Goal: Task Accomplishment & Management: Manage account settings

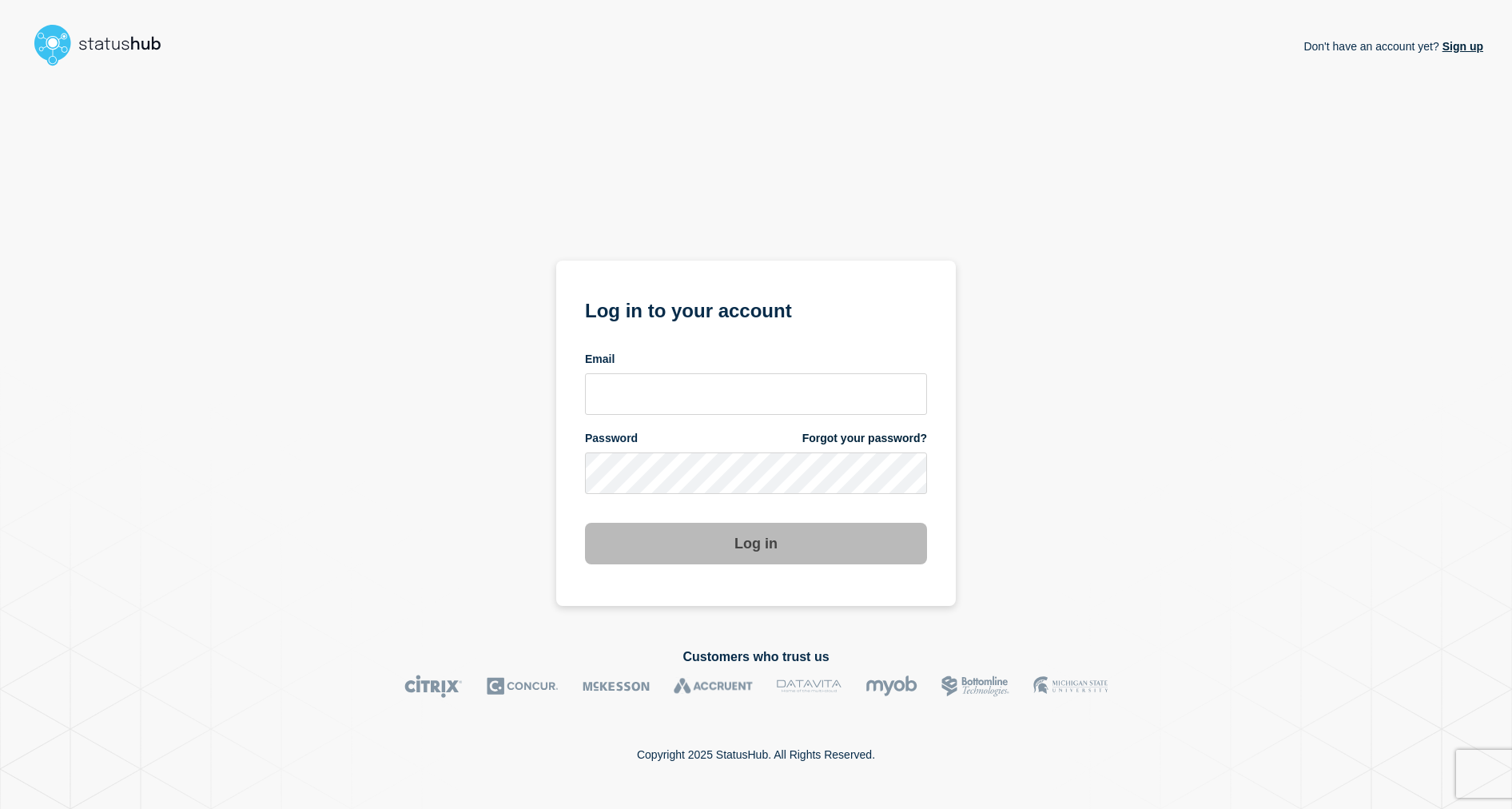
click at [1096, 405] on div "Don't have an account yet? Sign up Log in to your account Email Password Forgot…" at bounding box center [756, 347] width 1455 height 550
click at [794, 392] on input "email input" at bounding box center [756, 394] width 343 height 42
type input "toko@stibosystems.com"
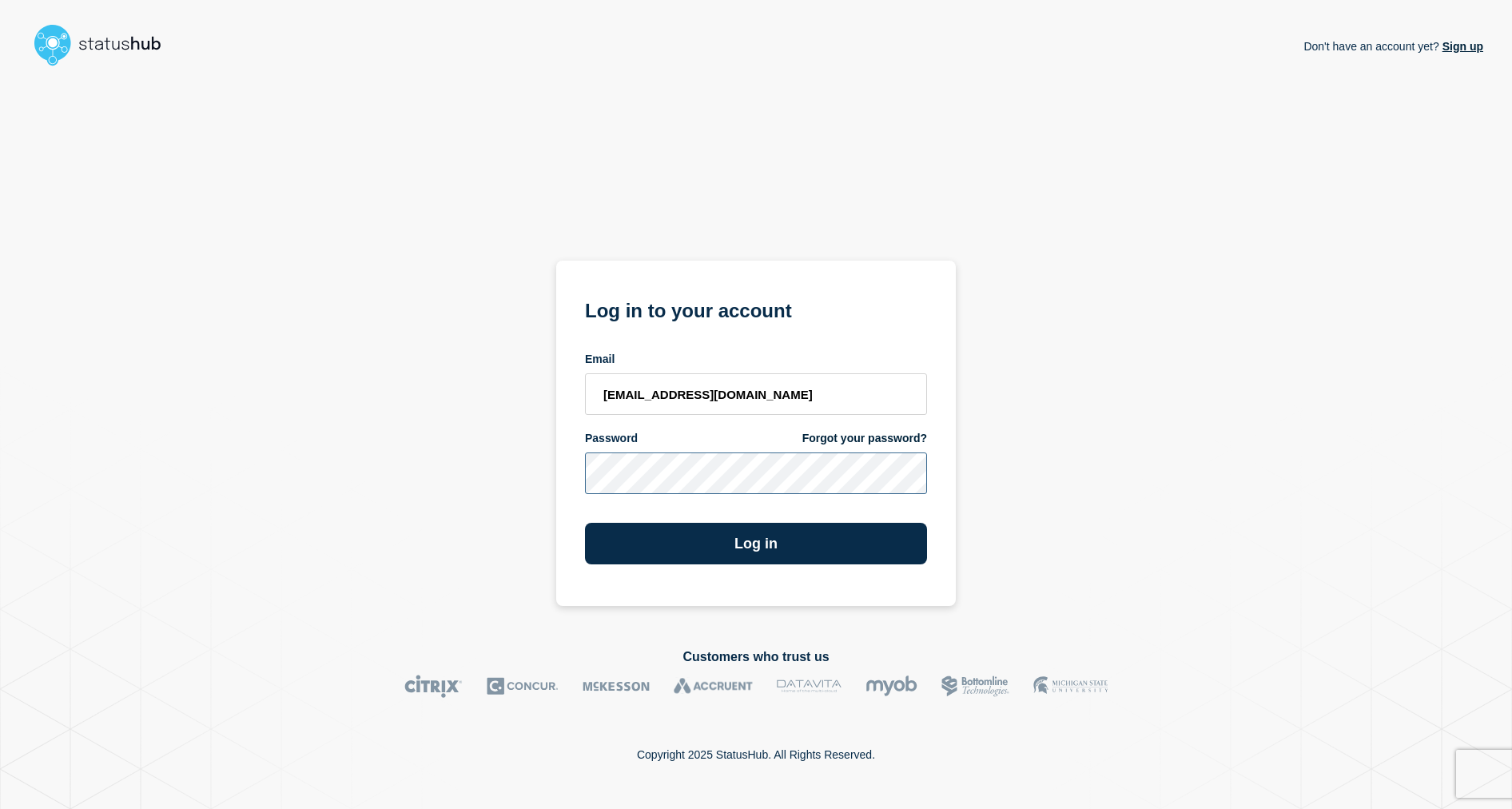
click at [585, 522] on button "Log in" at bounding box center [756, 543] width 343 height 42
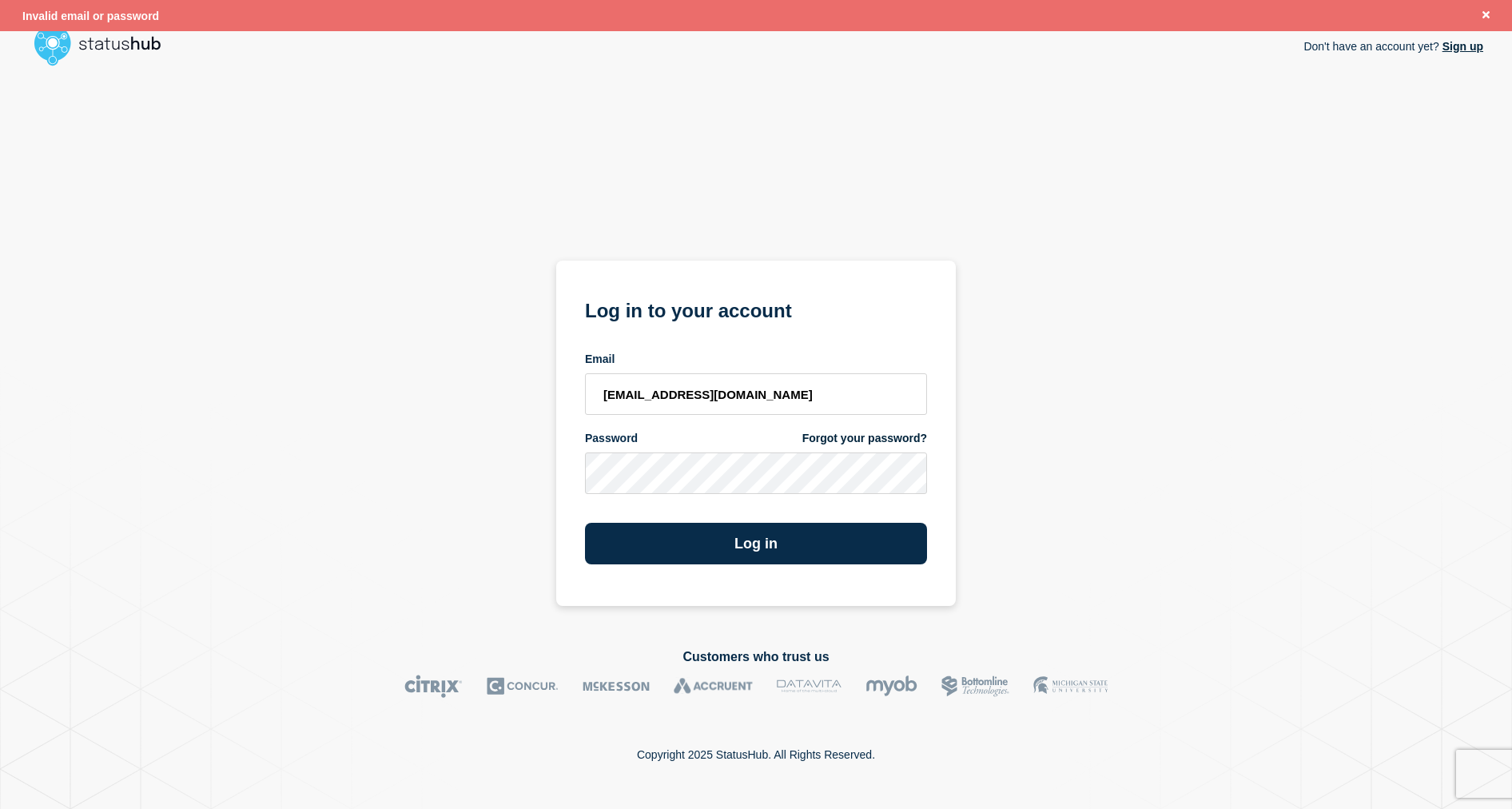
drag, startPoint x: 1166, startPoint y: 252, endPoint x: 1305, endPoint y: 131, distance: 184.3
click at [1166, 252] on div "Don't have an account yet? Sign up Log in to your account Email toko@stibosyste…" at bounding box center [756, 347] width 1455 height 550
click at [1490, 14] on button "Close banner" at bounding box center [1487, 15] width 20 height 18
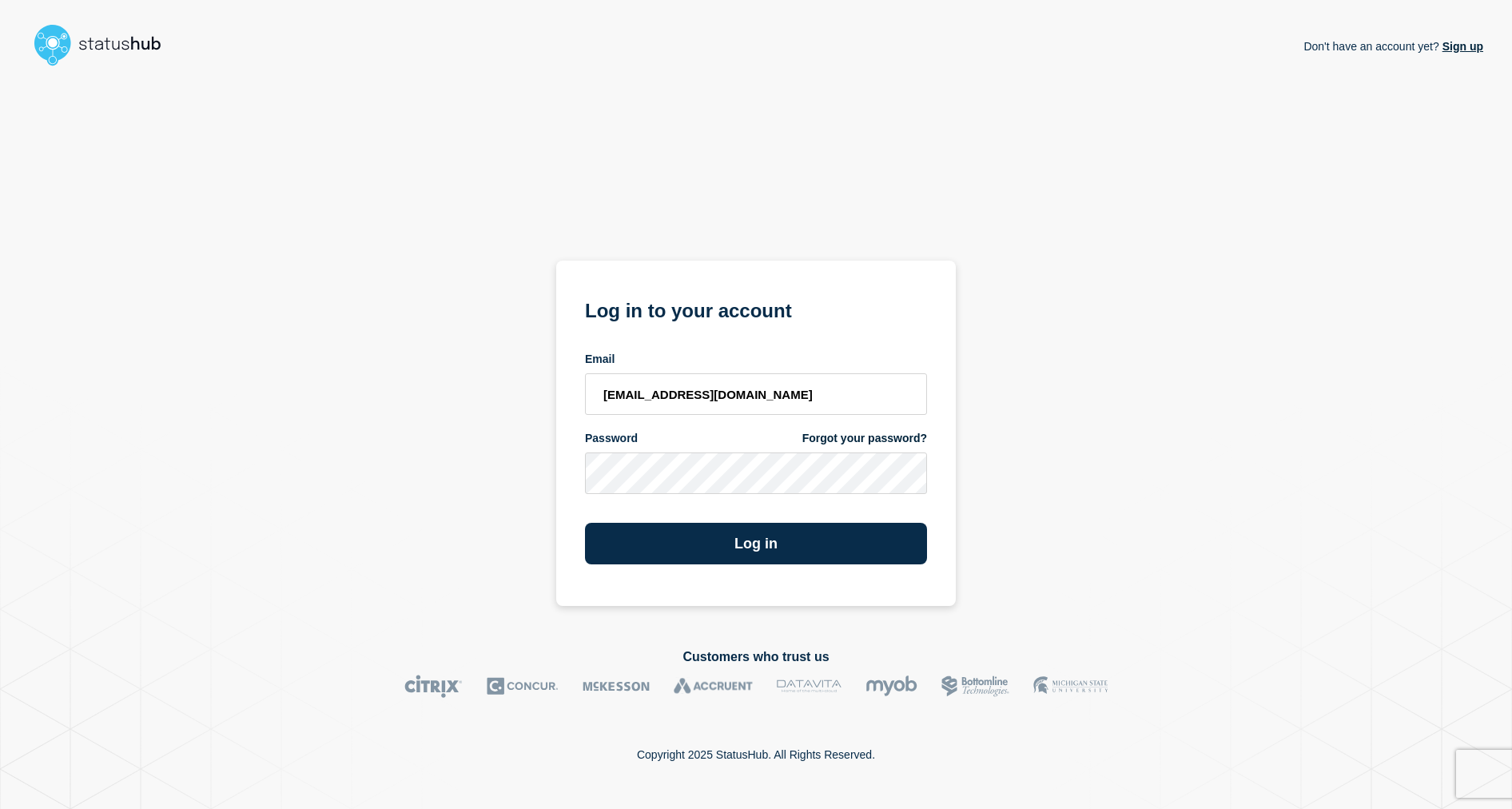
click at [308, 100] on div "Don't have an account yet? Sign up Log in to your account Email toko@stibosyste…" at bounding box center [756, 347] width 1455 height 550
click at [753, 402] on input "toko@stibosystems.com" at bounding box center [756, 394] width 343 height 42
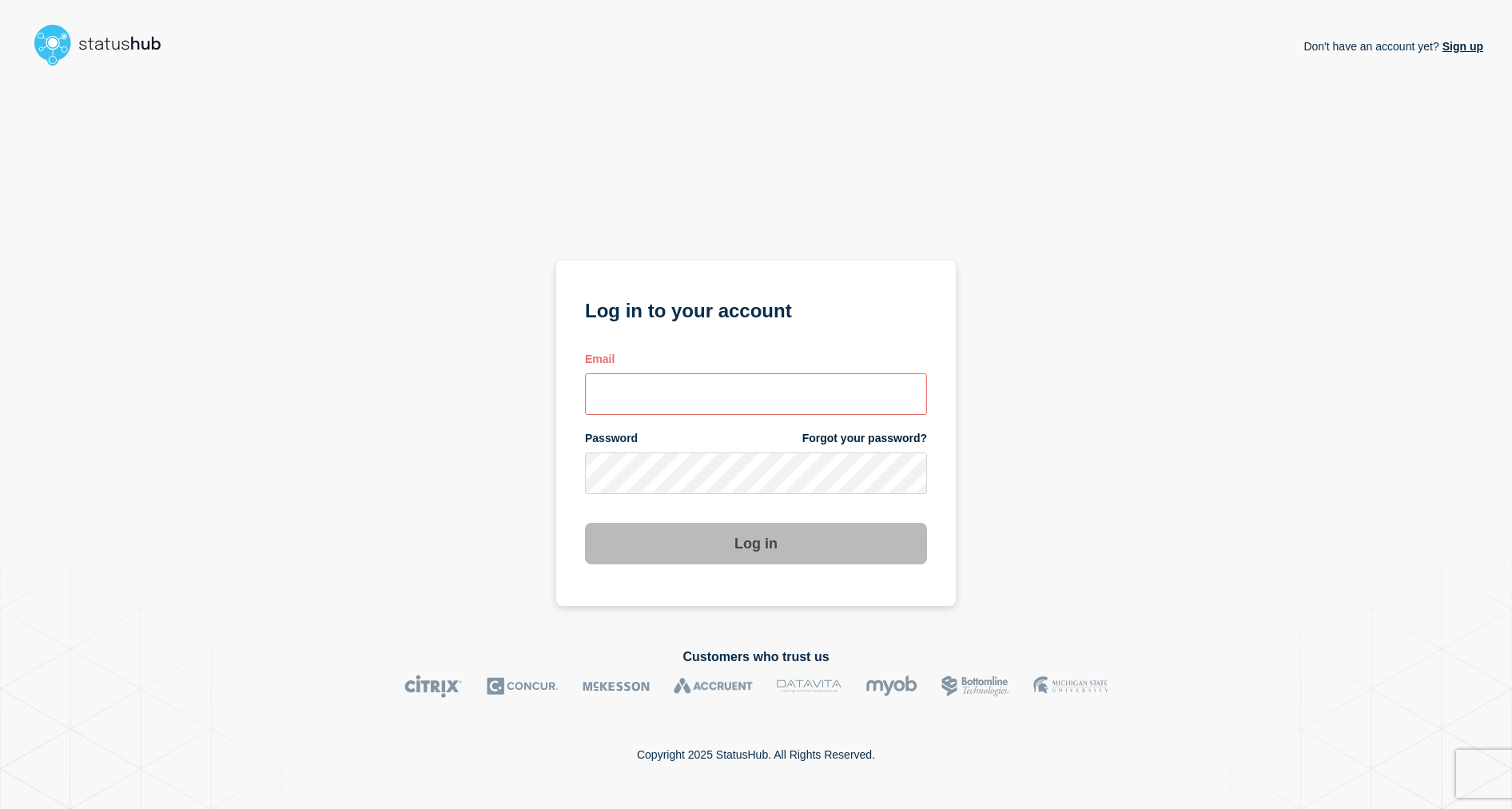
type input "toko@stibosystems.com"
click at [1227, 224] on div "Don't have an account yet? Sign up Log in to your account Email toko@stibosyste…" at bounding box center [756, 347] width 1455 height 550
click at [1463, 43] on link "Sign up" at bounding box center [1461, 46] width 44 height 13
click at [135, 42] on img at bounding box center [105, 44] width 152 height 52
